Goal: Information Seeking & Learning: Learn about a topic

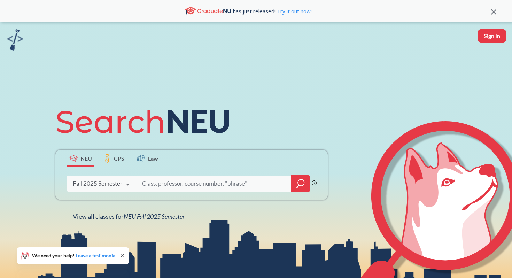
click at [287, 183] on div at bounding box center [223, 184] width 174 height 16
click at [297, 185] on icon "magnifying glass" at bounding box center [301, 184] width 8 height 10
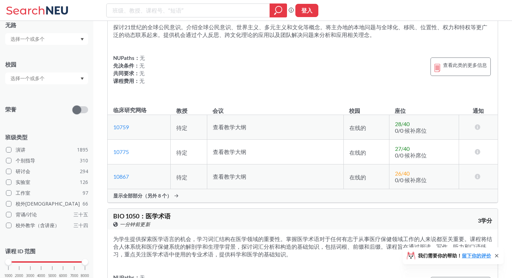
scroll to position [7947, 0]
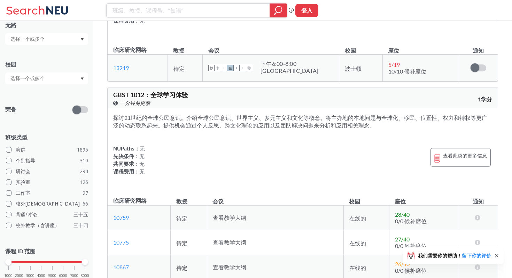
click at [160, 14] on input "search" at bounding box center [188, 11] width 153 height 12
type input "4100"
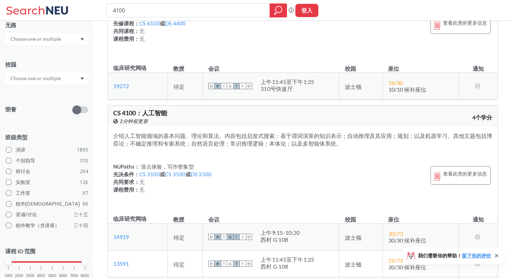
scroll to position [101, 0]
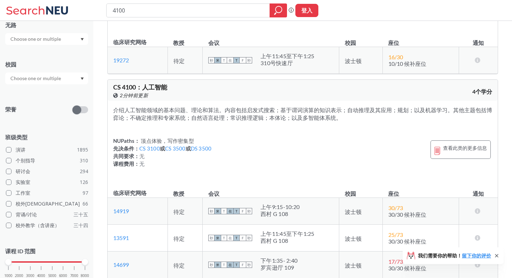
drag, startPoint x: 115, startPoint y: 91, endPoint x: 385, endPoint y: 124, distance: 272.5
click at [385, 124] on div "CS 4100 ： 人工智能 在 Banner 上查看此课程。 2分钟前更新 4个学分 介绍人工智能领域的基本问题、理论和算法。内容包括启发式搜索；基于谓词演…" at bounding box center [302, 185] width 391 height 213
click at [374, 141] on div "介绍人工智能领域的基本问题、理论和算法。内容包括启发式搜索；基于谓词演算的知识表示；自动推理及其应用；规划；以及机器学习。其他主题包括博弈论；不确定推理和专家…" at bounding box center [303, 141] width 390 height 81
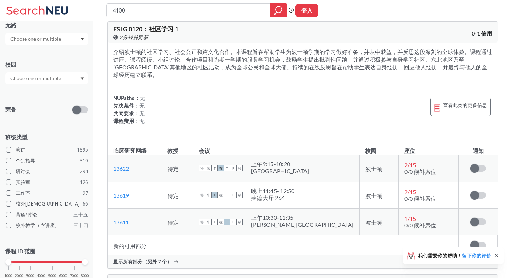
scroll to position [1578, 0]
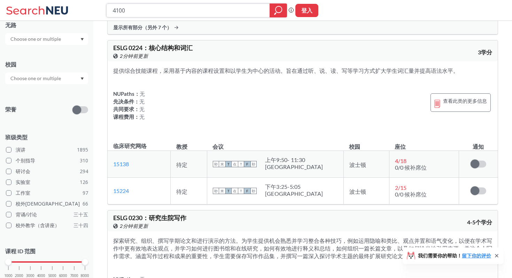
drag, startPoint x: 169, startPoint y: 10, endPoint x: 47, endPoint y: 6, distance: 122.4
click at [47, 6] on div "4100 短语搜索可确保搜索结果中显示精确的搜索词。例如，如果您希望“工作室设计”这个精确的短语出现在搜索结果中，请将其括在引号中。 登入" at bounding box center [256, 10] width 512 height 21
click at [276, 14] on icon "放大镜" at bounding box center [278, 11] width 8 height 10
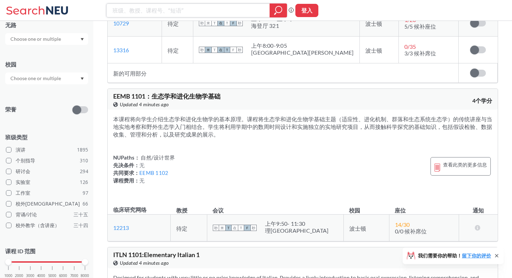
scroll to position [16586, 0]
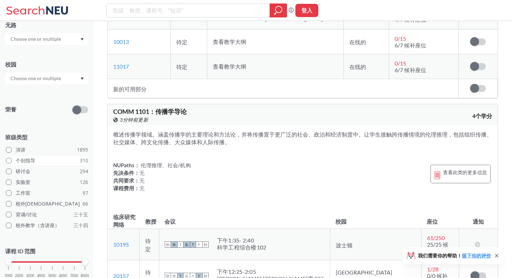
click at [60, 161] on label "个别指导 310" at bounding box center [47, 160] width 82 height 9
click at [21, 161] on input "个别指导 310" at bounding box center [19, 160] width 6 height 6
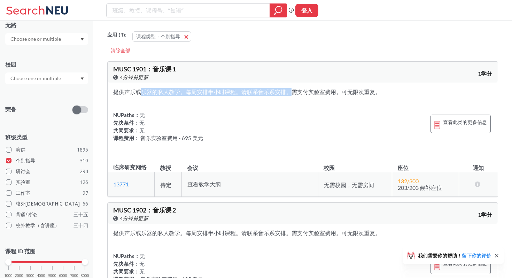
drag, startPoint x: 110, startPoint y: 90, endPoint x: 265, endPoint y: 88, distance: 154.7
click at [265, 88] on div "提供声乐或乐器的私人教学。每周安排半小时课程。请联系音乐系安排。需支付实验室费用。可无限次重复。 NUPaths： 无 先决条件： 无 共同要求： 无 课程费…" at bounding box center [303, 120] width 390 height 74
drag, startPoint x: 363, startPoint y: 87, endPoint x: 383, endPoint y: 86, distance: 19.9
click at [383, 86] on div "提供声乐或乐器的私人教学。每周安排半小时课程。请联系音乐系安排。需支付实验室费用。可无限次重复。 NUPaths： 无 先决条件： 无 共同要求： 无 课程费…" at bounding box center [303, 120] width 390 height 74
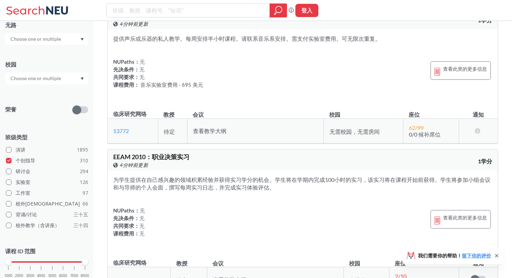
scroll to position [557, 0]
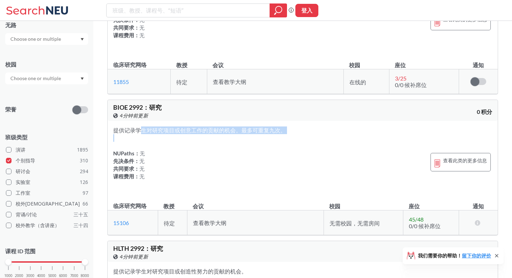
drag, startPoint x: 113, startPoint y: 142, endPoint x: 296, endPoint y: 157, distance: 183.3
click at [296, 157] on div "提供记录学生对研究项目或创意工作的贡献的机会。最多可重复九次。 NUPaths： 无 先决条件： 无 共同要求： 无 课程费用： 无 查看此类的更多信息" at bounding box center [303, 158] width 390 height 74
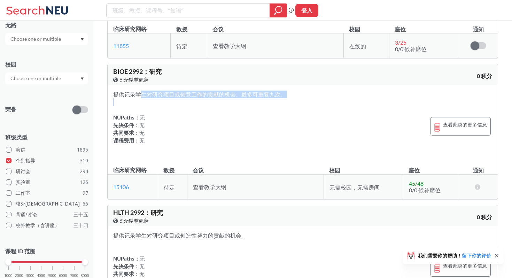
scroll to position [594, 0]
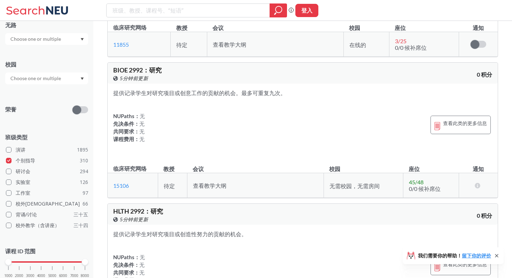
click at [212, 189] on font "查看教学大纲" at bounding box center [209, 185] width 33 height 7
click at [229, 198] on td "查看教学大纲" at bounding box center [255, 185] width 137 height 25
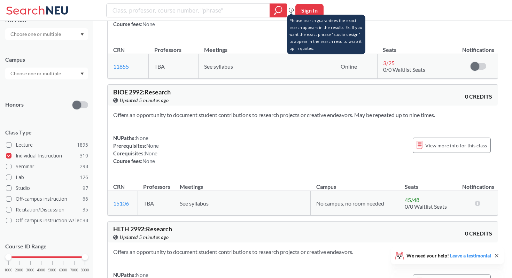
scroll to position [108, 0]
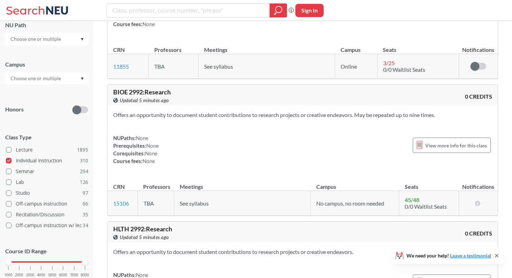
click at [189, 206] on span "See syllabus" at bounding box center [194, 203] width 29 height 7
click at [194, 189] on th "Meetings" at bounding box center [242, 183] width 137 height 15
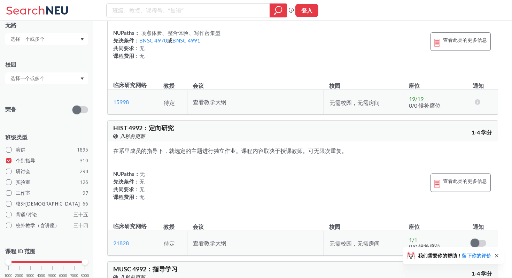
scroll to position [2549, 0]
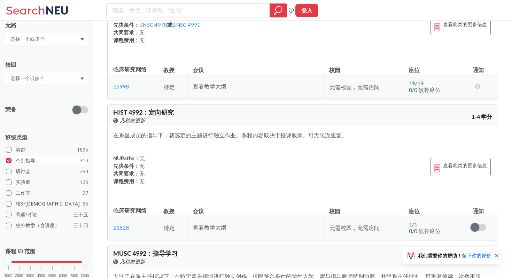
click at [14, 164] on label "个别指导 310" at bounding box center [47, 160] width 82 height 9
click at [16, 162] on input "个别指导 310" at bounding box center [19, 160] width 6 height 6
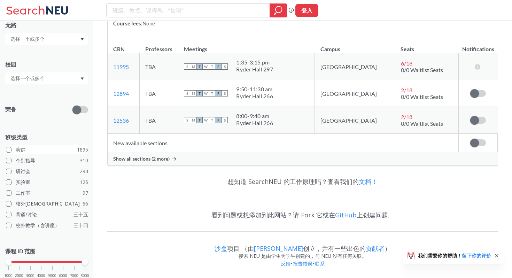
scroll to position [2549, 0]
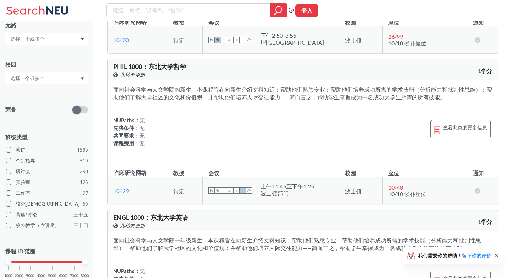
click at [34, 150] on label "演讲 1895" at bounding box center [47, 149] width 82 height 9
click at [21, 150] on input "演讲 1895" at bounding box center [19, 149] width 6 height 6
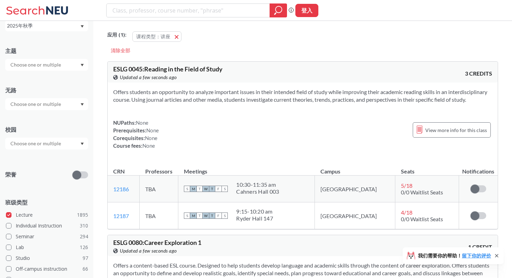
click at [32, 210] on label "Lecture 1895" at bounding box center [47, 214] width 82 height 9
click at [21, 211] on input "Lecture 1895" at bounding box center [19, 214] width 6 height 6
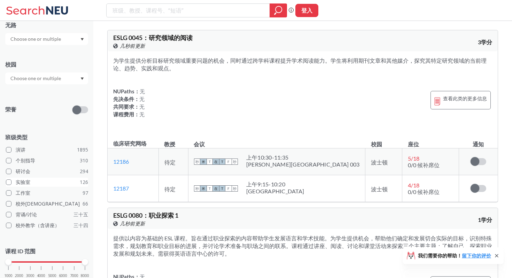
click at [32, 183] on label "实验室 126" at bounding box center [47, 182] width 82 height 9
click at [21, 183] on input "实验室 126" at bounding box center [19, 181] width 6 height 6
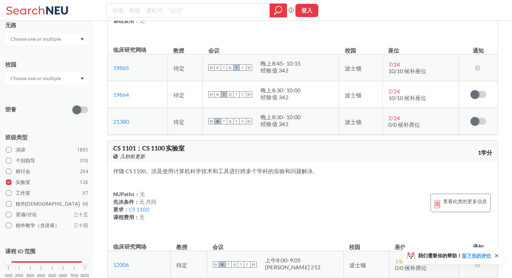
scroll to position [496, 0]
